Goal: Navigation & Orientation: Find specific page/section

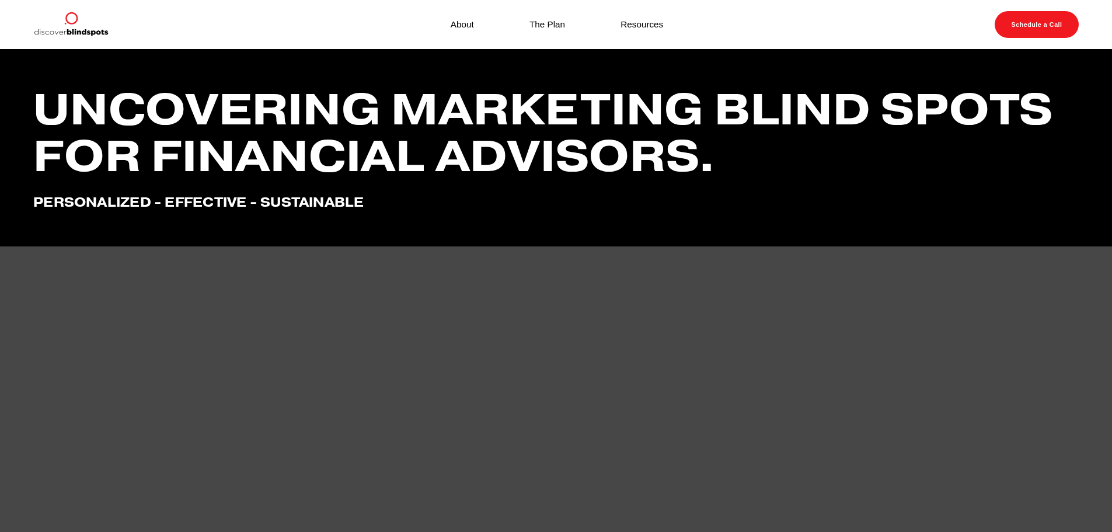
click at [458, 23] on link "About" at bounding box center [462, 24] width 23 height 16
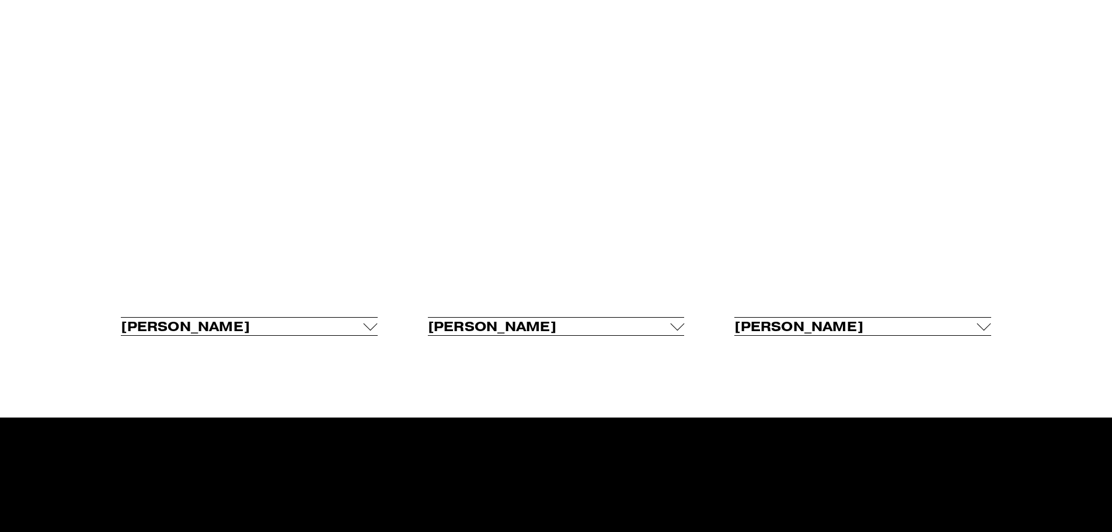
scroll to position [992, 0]
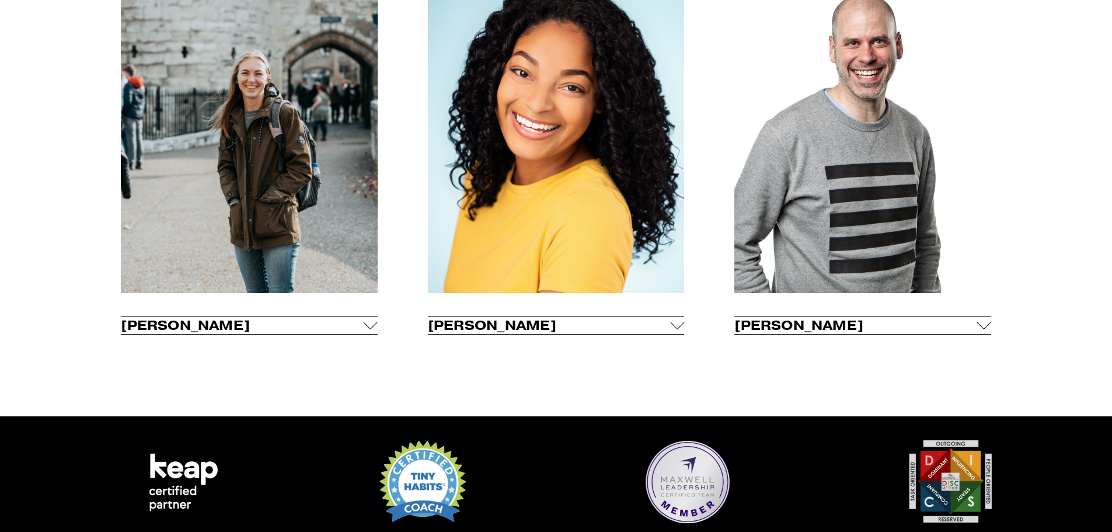
click at [678, 329] on div at bounding box center [677, 322] width 14 height 14
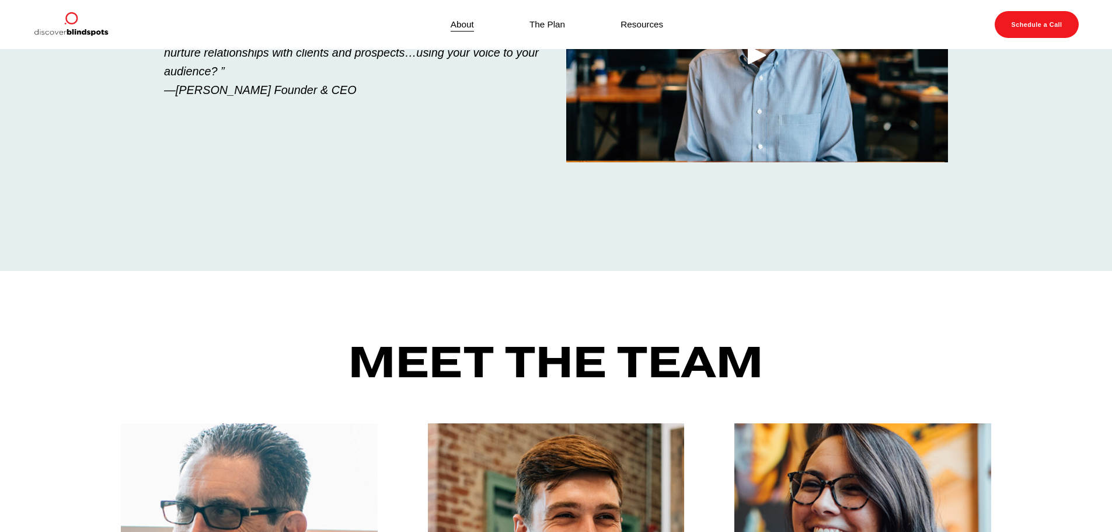
scroll to position [0, 0]
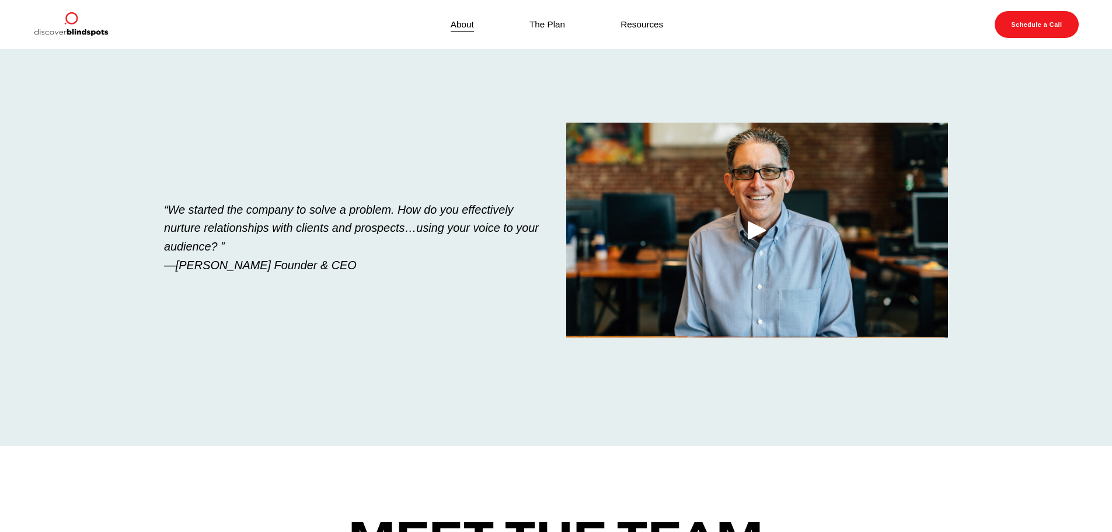
click at [554, 26] on link "The Plan" at bounding box center [547, 24] width 36 height 16
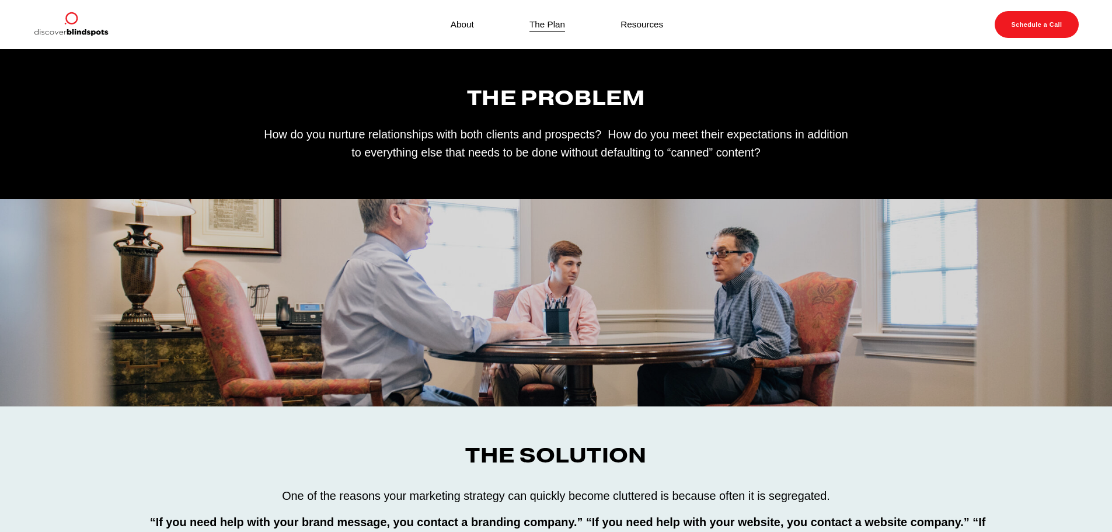
click at [627, 30] on link "Resources" at bounding box center [642, 24] width 43 height 16
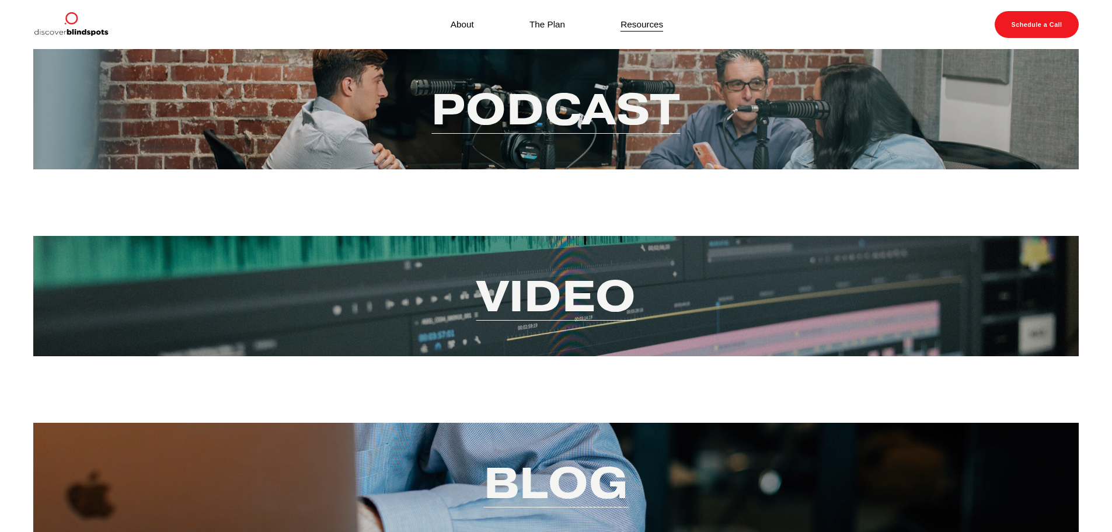
click at [619, 108] on link "Podcast" at bounding box center [555, 109] width 249 height 57
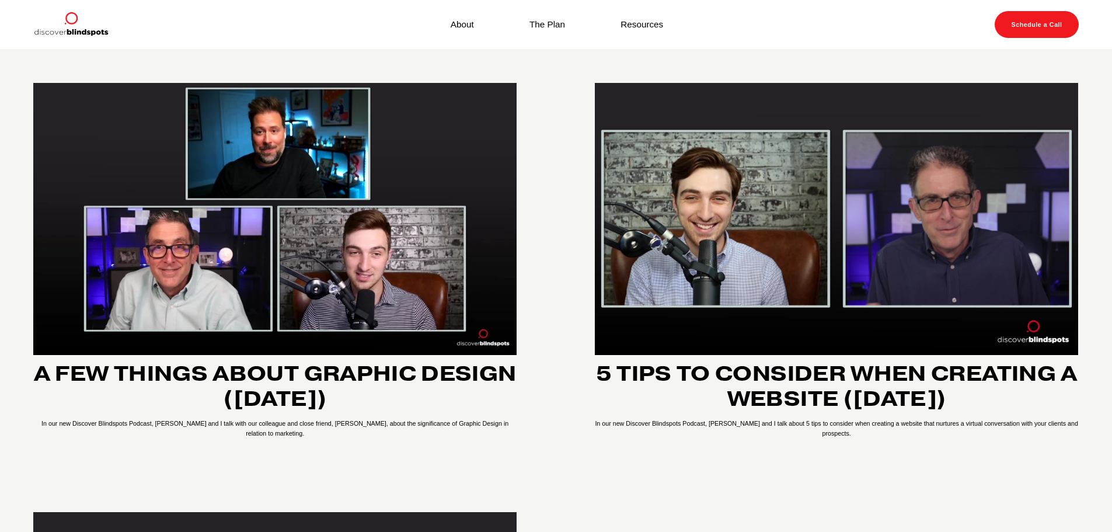
click at [633, 25] on link "Resources" at bounding box center [642, 24] width 43 height 16
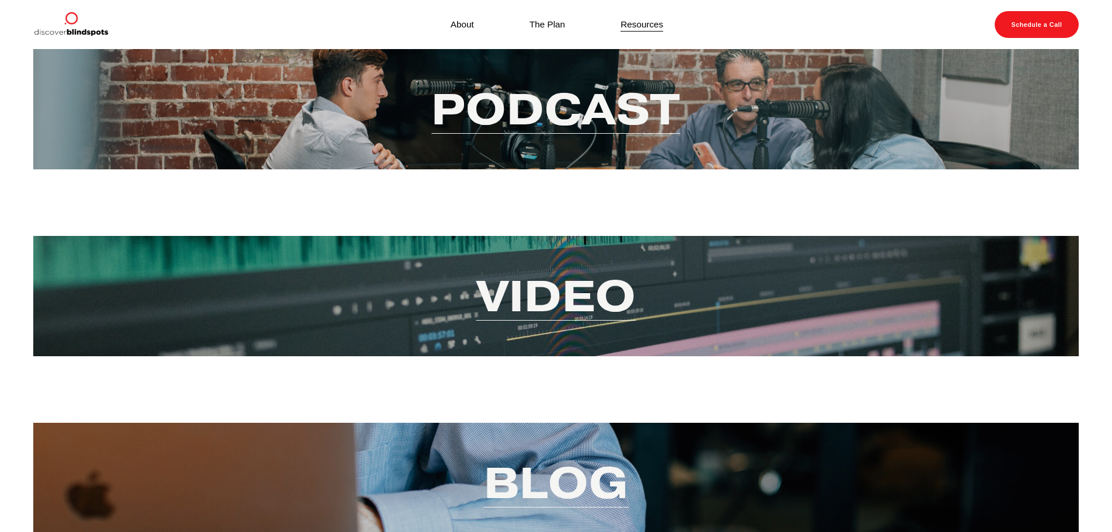
click at [586, 294] on link "Video" at bounding box center [556, 295] width 160 height 57
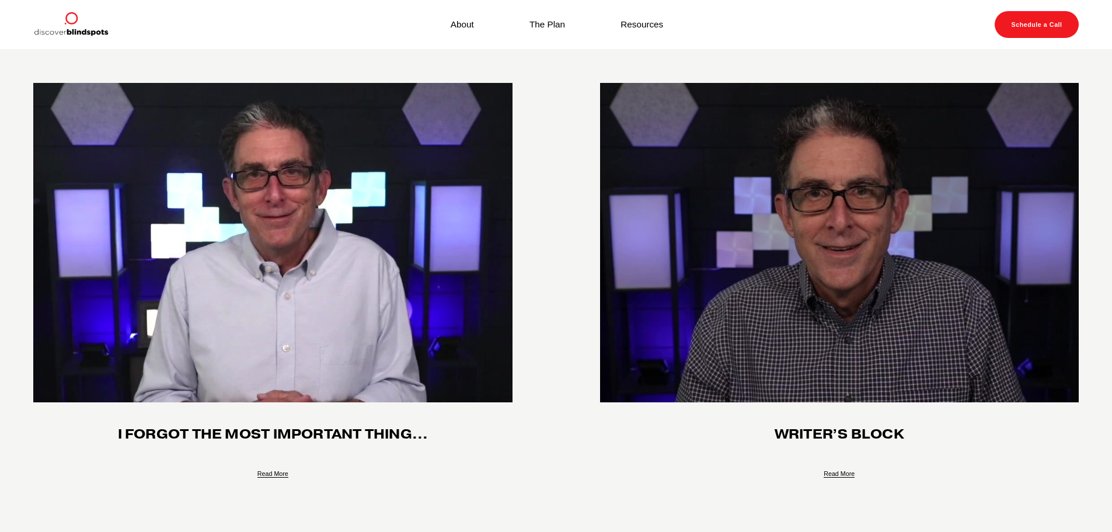
click at [642, 24] on link "Resources" at bounding box center [642, 24] width 43 height 16
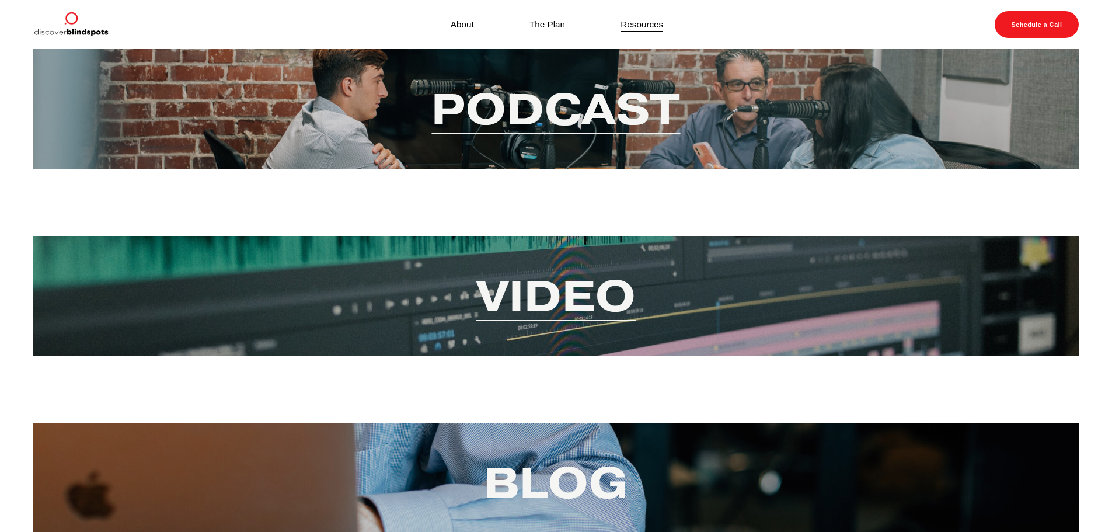
click at [558, 478] on link "Blog" at bounding box center [556, 482] width 145 height 57
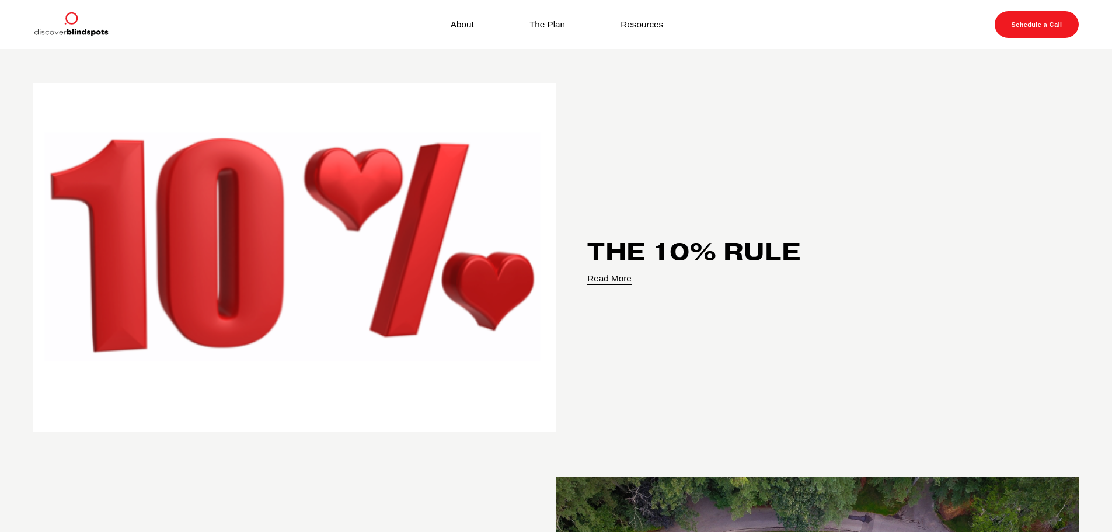
click at [1025, 25] on link "Schedule a Call" at bounding box center [1037, 24] width 84 height 27
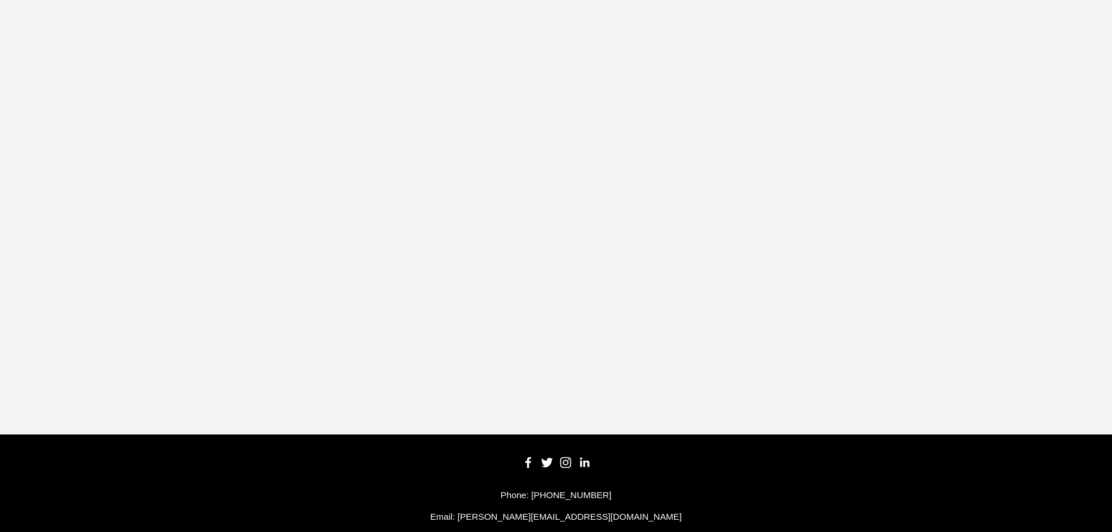
scroll to position [258, 0]
